Goal: Task Accomplishment & Management: Manage account settings

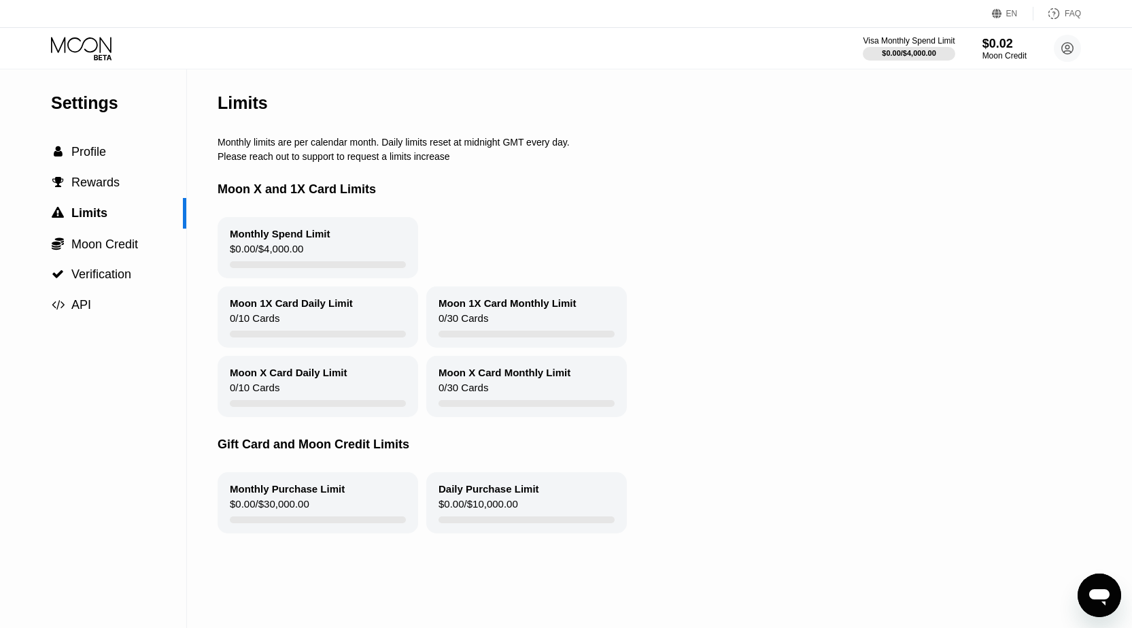
click at [70, 40] on icon at bounding box center [81, 45] width 61 height 16
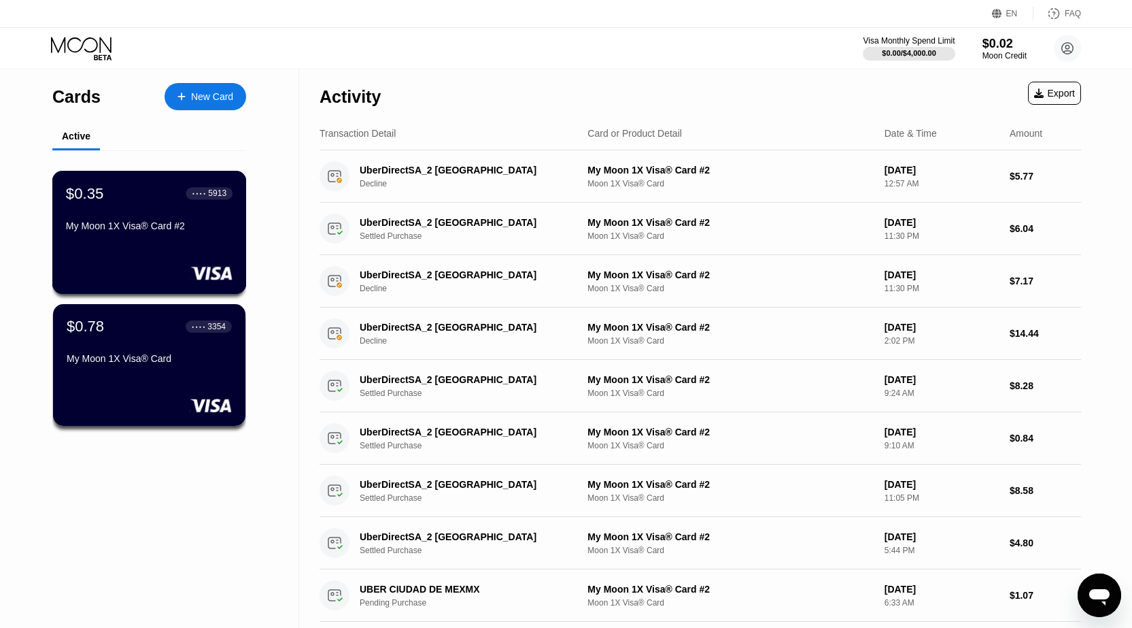
click at [156, 231] on div "My Moon 1X Visa® Card #2" at bounding box center [149, 225] width 167 height 11
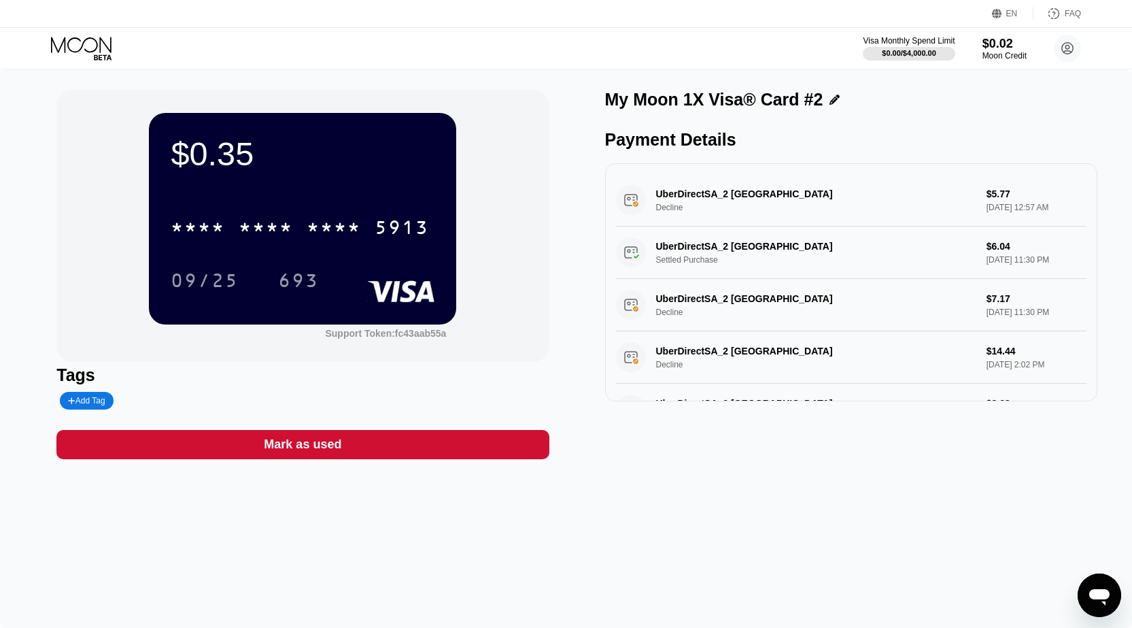
click at [70, 44] on icon at bounding box center [82, 49] width 63 height 24
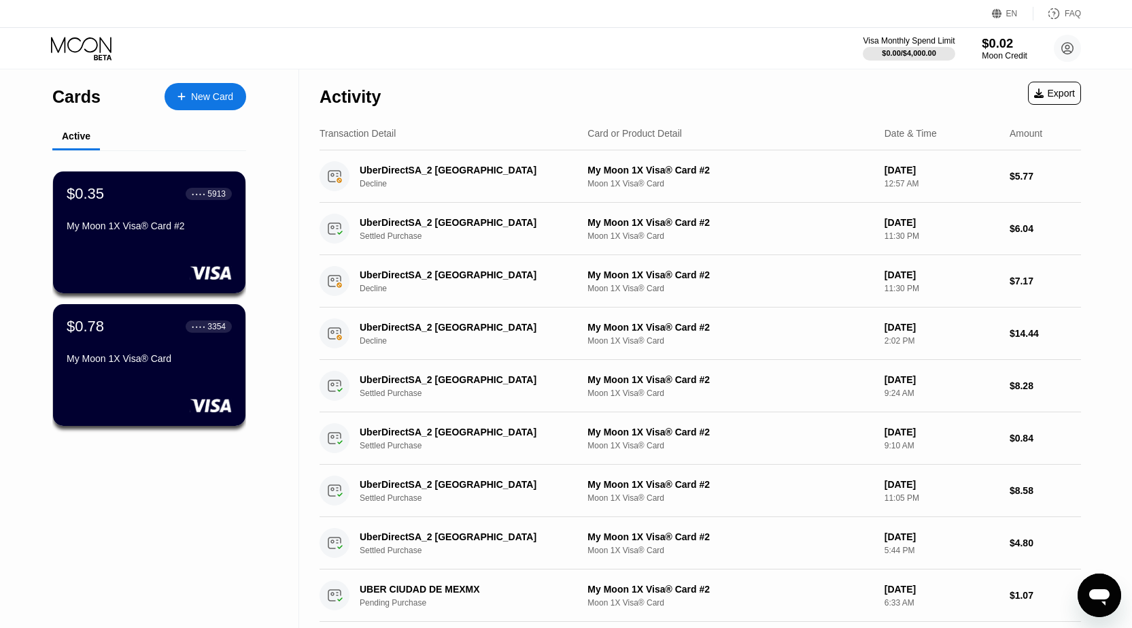
click at [1012, 54] on div "Moon Credit" at bounding box center [1005, 56] width 46 height 10
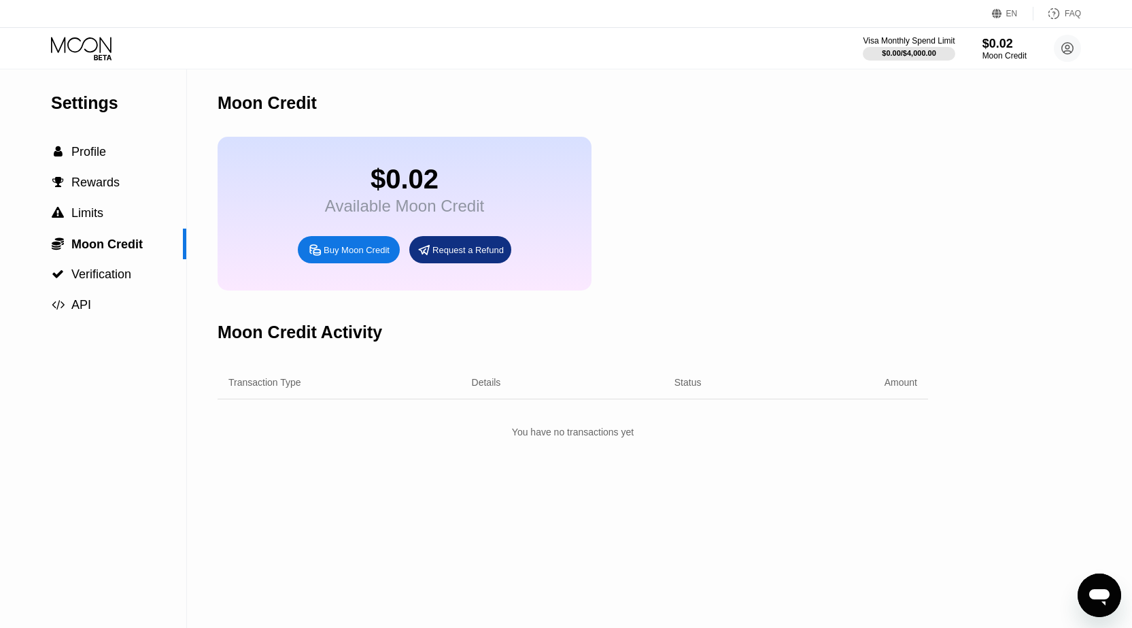
click at [246, 399] on div "Transaction Type Details Status Amount" at bounding box center [573, 382] width 711 height 33
click at [499, 387] on div "Transaction Type Details Status Amount" at bounding box center [573, 382] width 711 height 33
click at [714, 388] on div "Amount" at bounding box center [814, 382] width 205 height 11
click at [904, 390] on div "Transaction Type Details Status Amount" at bounding box center [573, 382] width 711 height 33
click at [80, 158] on span "Profile" at bounding box center [88, 152] width 35 height 14
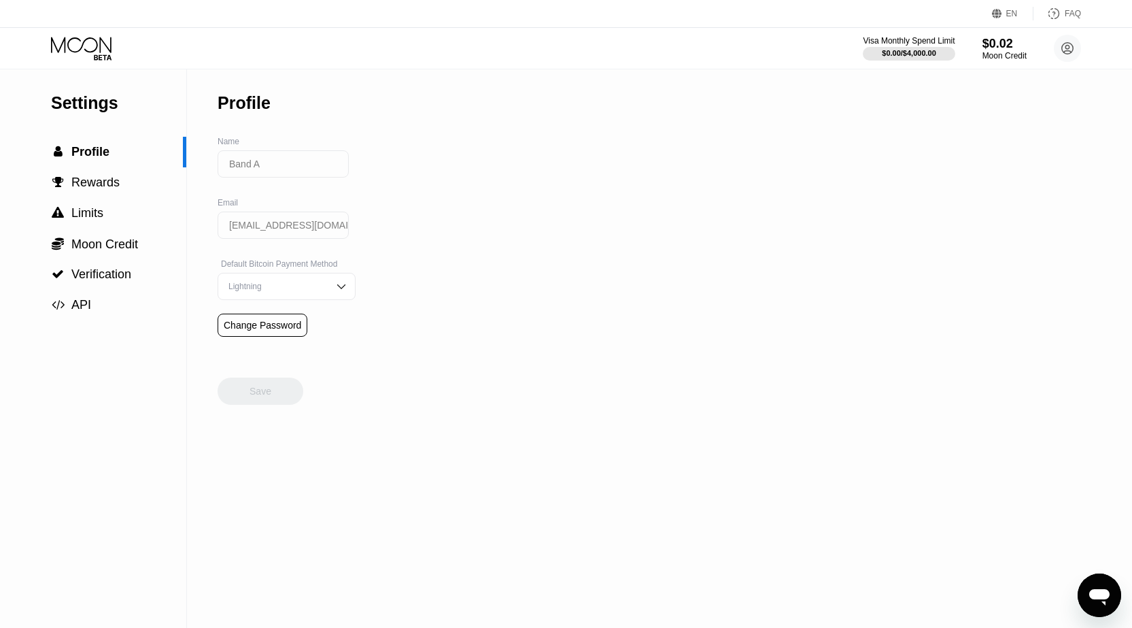
click at [99, 42] on icon at bounding box center [82, 49] width 63 height 24
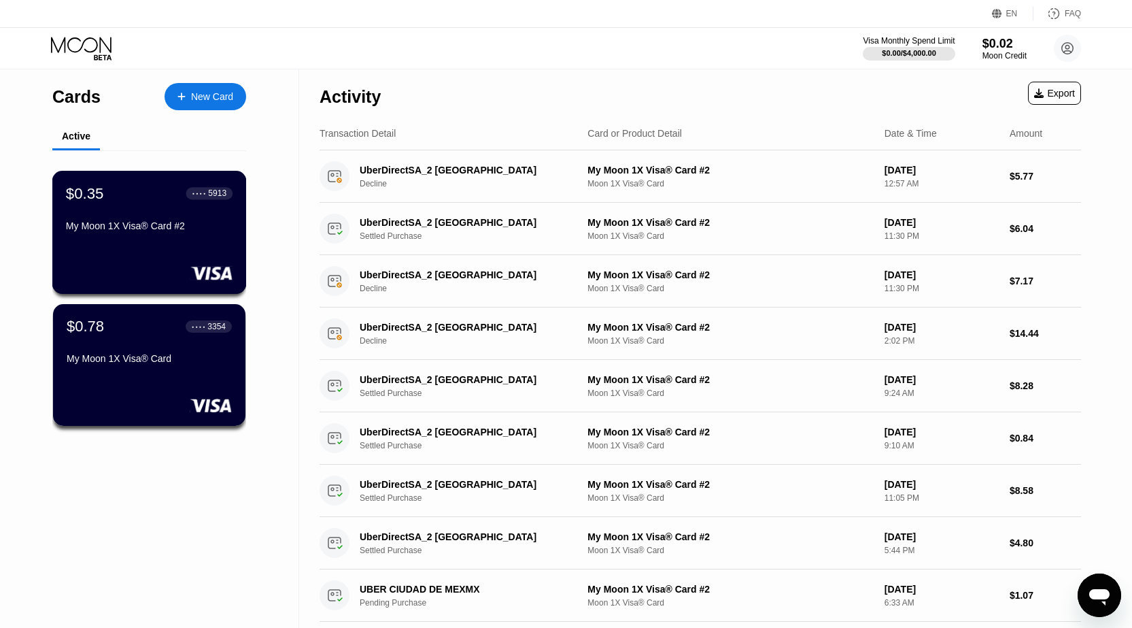
click at [120, 237] on div "My Moon 1X Visa® Card #2" at bounding box center [149, 228] width 167 height 16
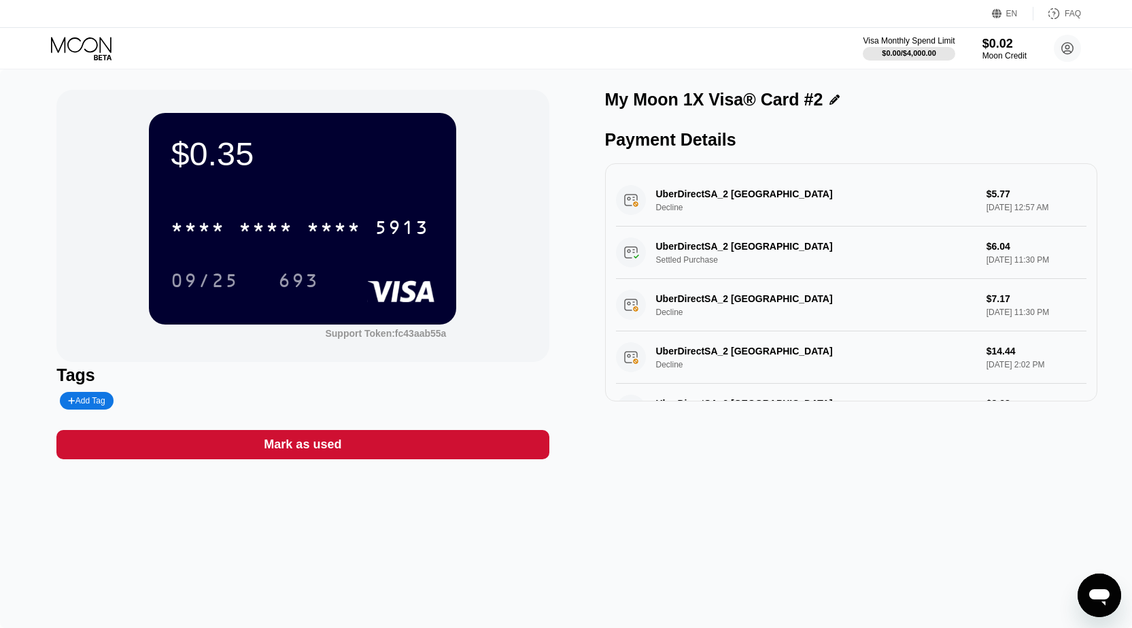
click at [78, 43] on icon at bounding box center [82, 49] width 63 height 24
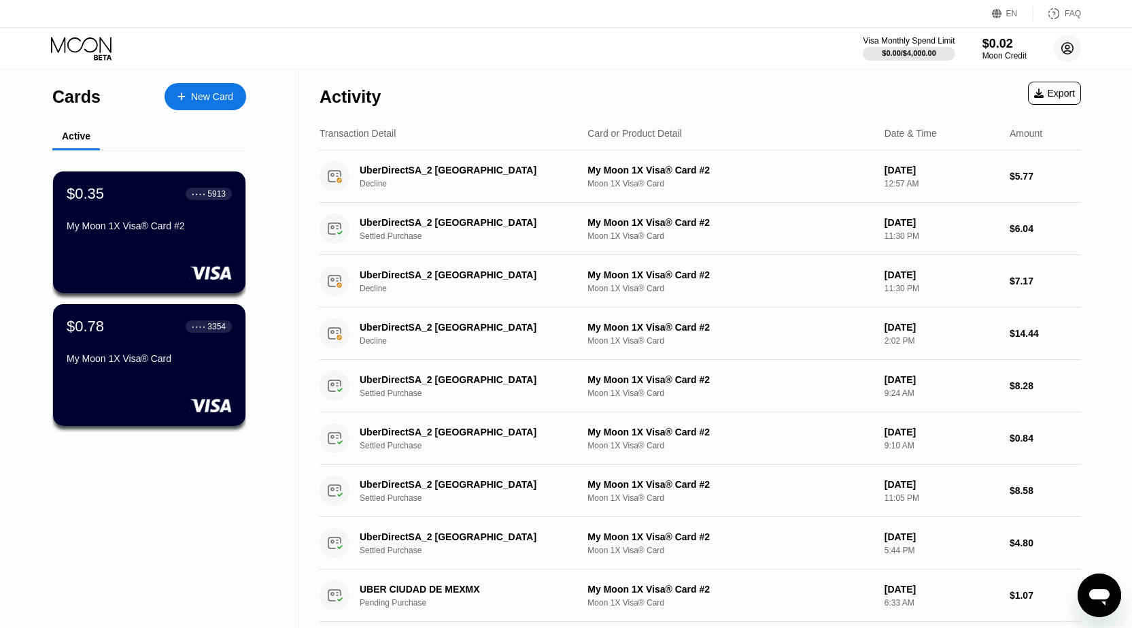
click at [1076, 48] on circle at bounding box center [1067, 48] width 27 height 27
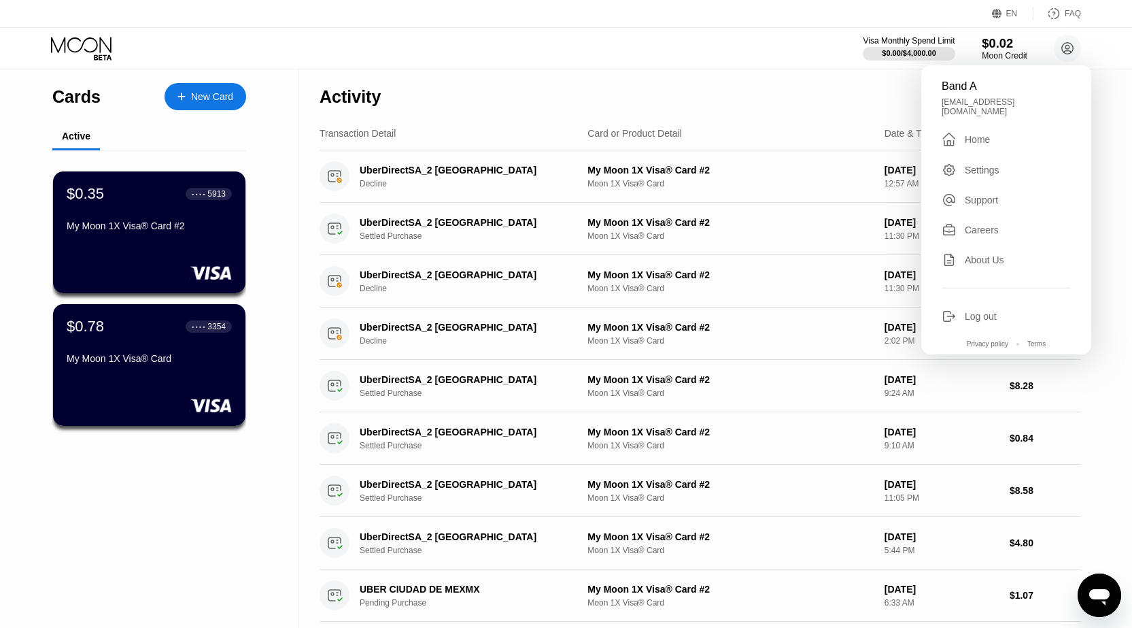
click at [999, 47] on div "$0.02" at bounding box center [1005, 43] width 46 height 14
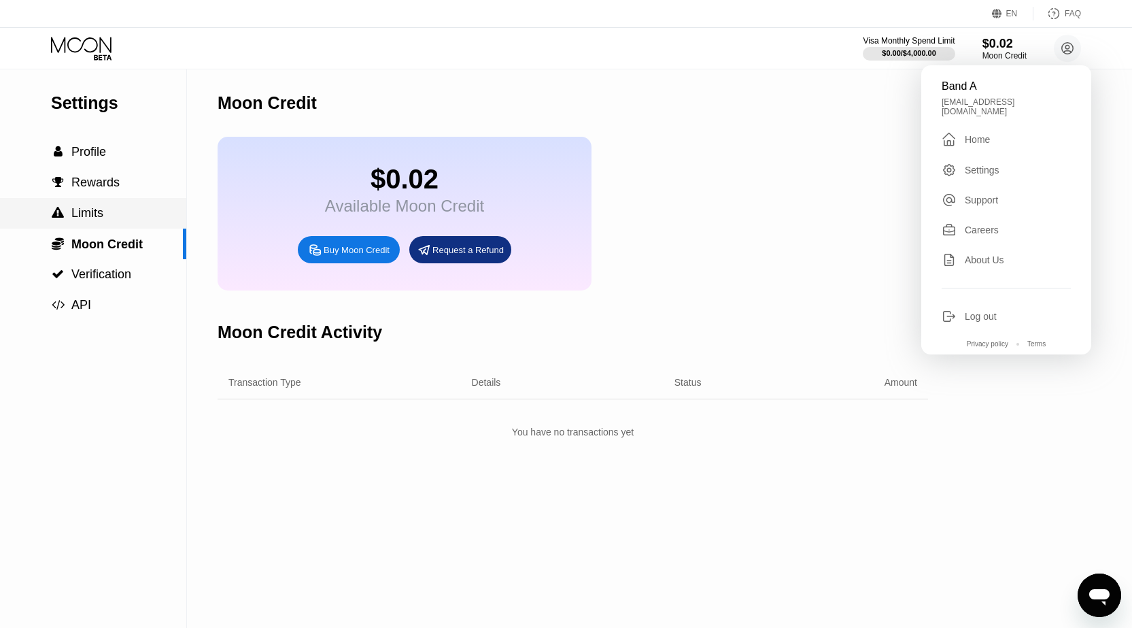
click at [80, 220] on span "Limits" at bounding box center [87, 213] width 32 height 14
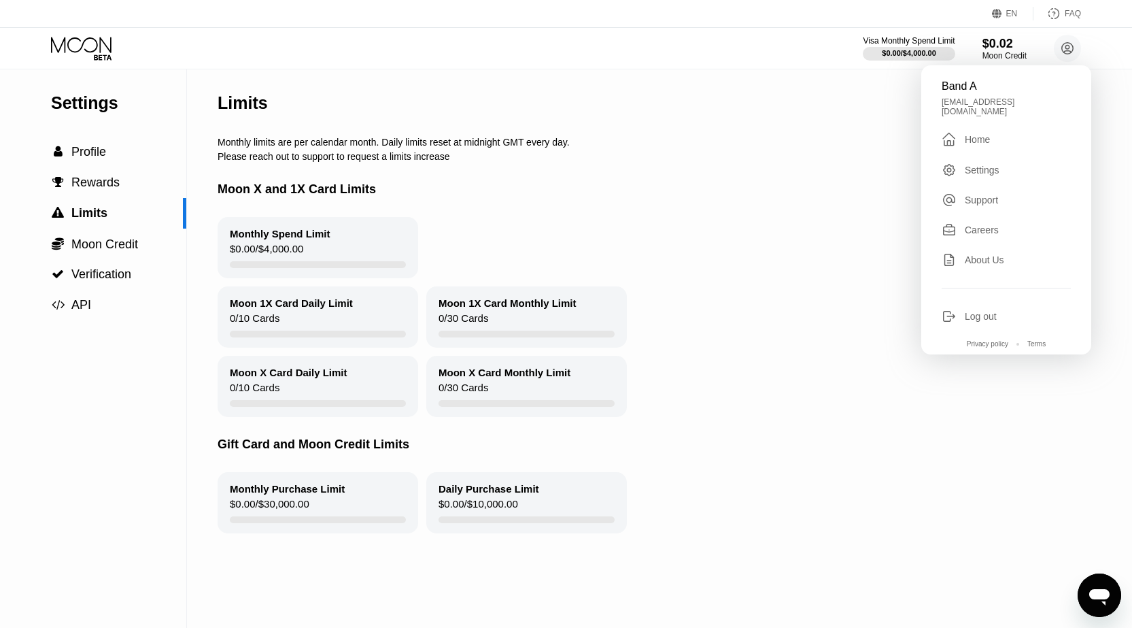
click at [504, 375] on div "Moon X Card Monthly Limit" at bounding box center [505, 373] width 132 height 12
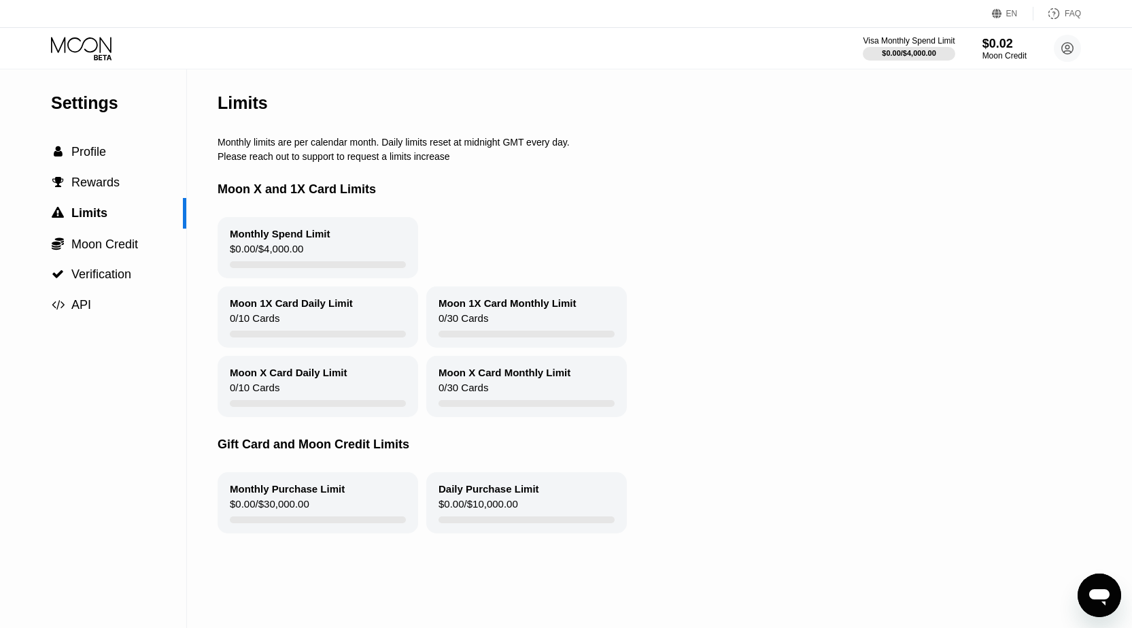
click at [80, 62] on div "Visa Monthly Spend Limit $0.00 / $4,000.00 $0.02 Moon Credit Band A [EMAIL_ADDR…" at bounding box center [566, 48] width 1132 height 41
